Goal: Communication & Community: Participate in discussion

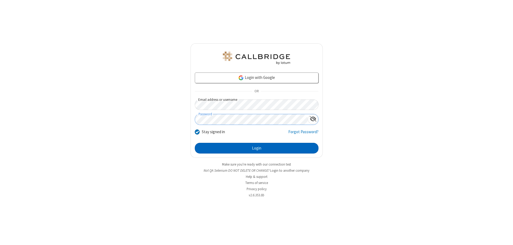
click at [257, 148] on button "Login" at bounding box center [257, 148] width 124 height 11
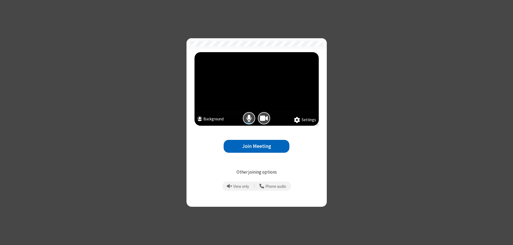
click at [257, 146] on button "Join Meeting" at bounding box center [257, 146] width 66 height 13
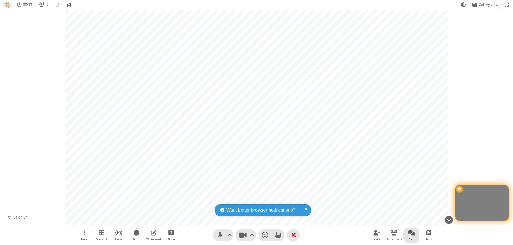
click at [412, 233] on span "Open chat" at bounding box center [411, 232] width 7 height 7
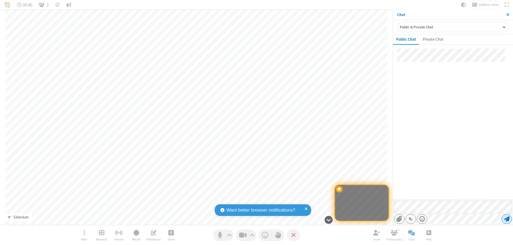
click at [507, 219] on span "Send message" at bounding box center [506, 218] width 5 height 5
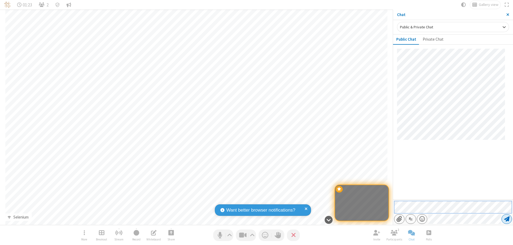
click at [507, 219] on span "Send message" at bounding box center [506, 218] width 5 height 5
click at [508, 15] on span "Close sidebar" at bounding box center [507, 15] width 3 height 4
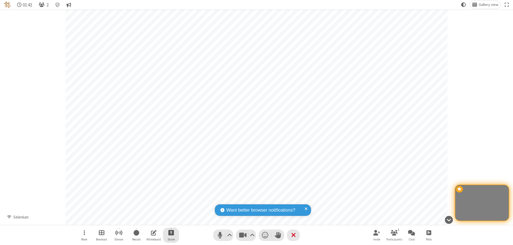
click at [171, 233] on span "Start sharing" at bounding box center [171, 232] width 6 height 7
click at [149, 220] on span "Share my screen" at bounding box center [149, 220] width 6 height 5
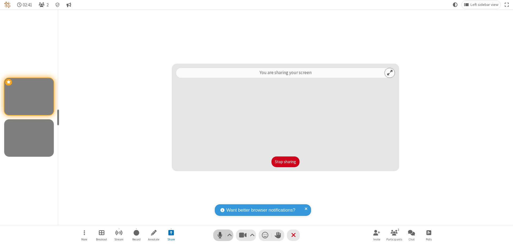
click at [223, 235] on span "Mute (⌘+Shift+A)" at bounding box center [220, 235] width 8 height 8
click at [223, 235] on span "Unmute (⌘+Shift+A)" at bounding box center [220, 235] width 8 height 8
click at [223, 235] on span "Mute (⌘+Shift+A)" at bounding box center [220, 235] width 8 height 8
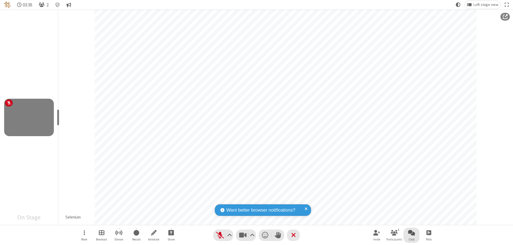
click at [412, 233] on span "Open chat" at bounding box center [411, 232] width 7 height 7
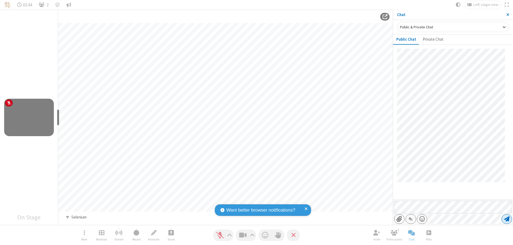
click at [507, 219] on span "Send message" at bounding box center [506, 218] width 5 height 5
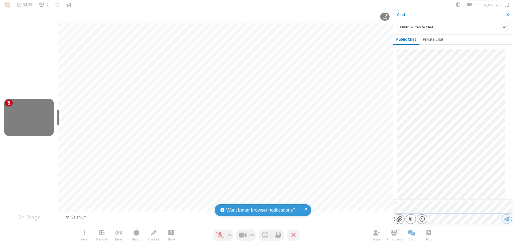
scroll to position [114, 0]
click at [508, 15] on span "Close sidebar" at bounding box center [507, 15] width 3 height 4
